Goal: Task Accomplishment & Management: Manage account settings

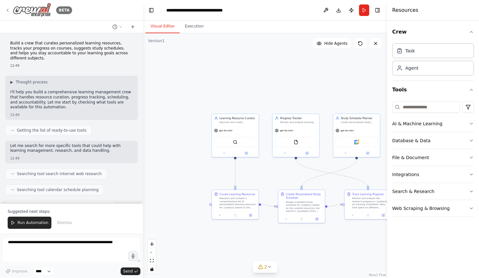
click at [7, 10] on icon at bounding box center [7, 10] width 1 height 3
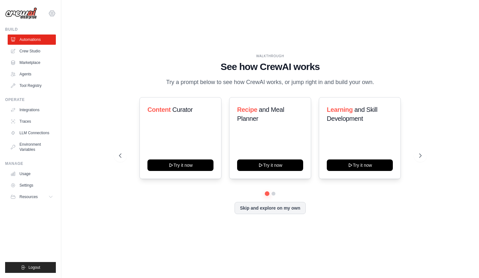
click at [52, 13] on icon at bounding box center [52, 14] width 8 height 8
click at [56, 26] on div "[EMAIL_ADDRESS][DOMAIN_NAME]" at bounding box center [52, 27] width 46 height 6
click at [107, 39] on div "WALKTHROUGH See how [PERSON_NAME] works Try a prompt below to see how [PERSON_N…" at bounding box center [269, 138] width 397 height 265
click at [52, 13] on icon at bounding box center [52, 14] width 8 height 8
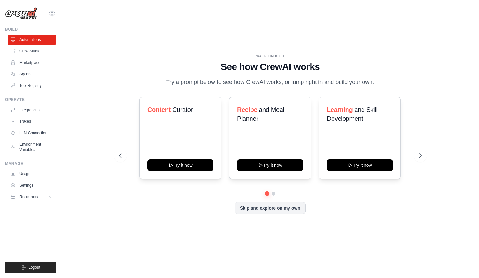
click at [52, 13] on icon at bounding box center [52, 14] width 8 height 8
click at [43, 44] on link "Settings" at bounding box center [52, 42] width 56 height 11
click at [44, 41] on link "Settings" at bounding box center [52, 42] width 56 height 11
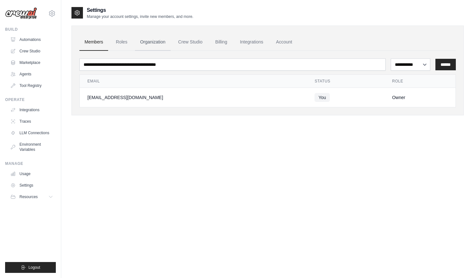
click at [157, 43] on link "Organization" at bounding box center [152, 42] width 35 height 17
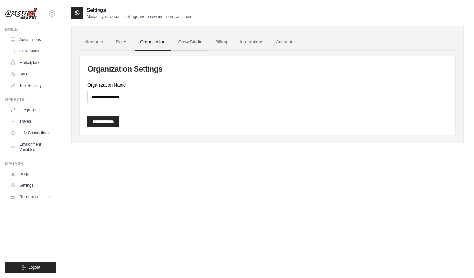
click at [200, 44] on link "Crew Studio" at bounding box center [190, 42] width 34 height 17
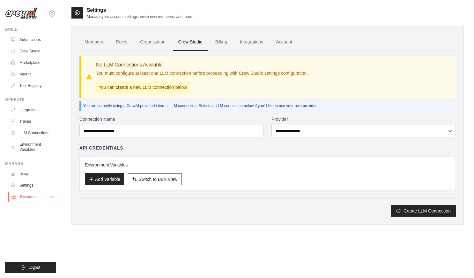
click at [26, 196] on span "Resources" at bounding box center [29, 196] width 18 height 5
